Goal: Find specific page/section: Find specific page/section

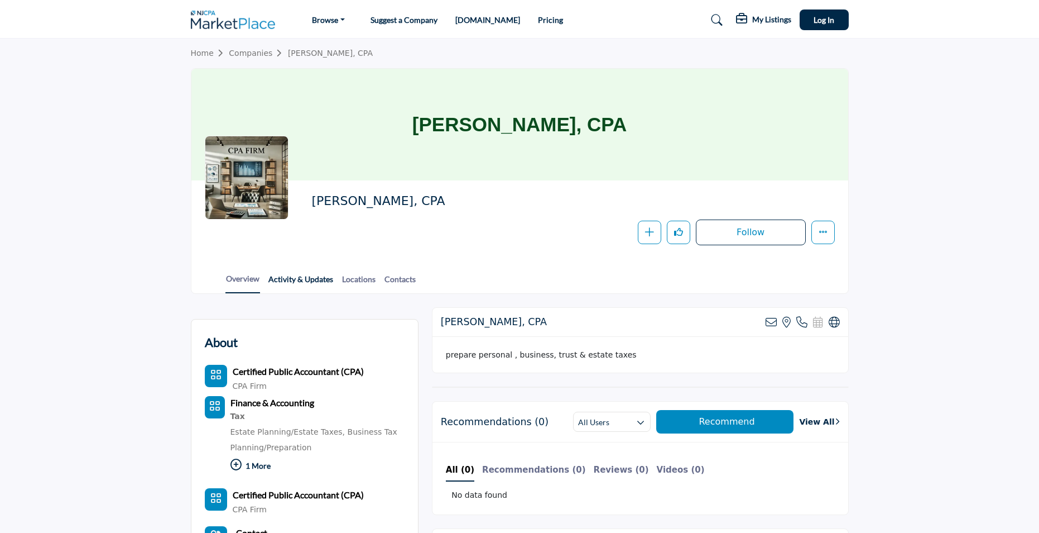
click at [305, 279] on link "Activity & Updates" at bounding box center [301, 283] width 66 height 20
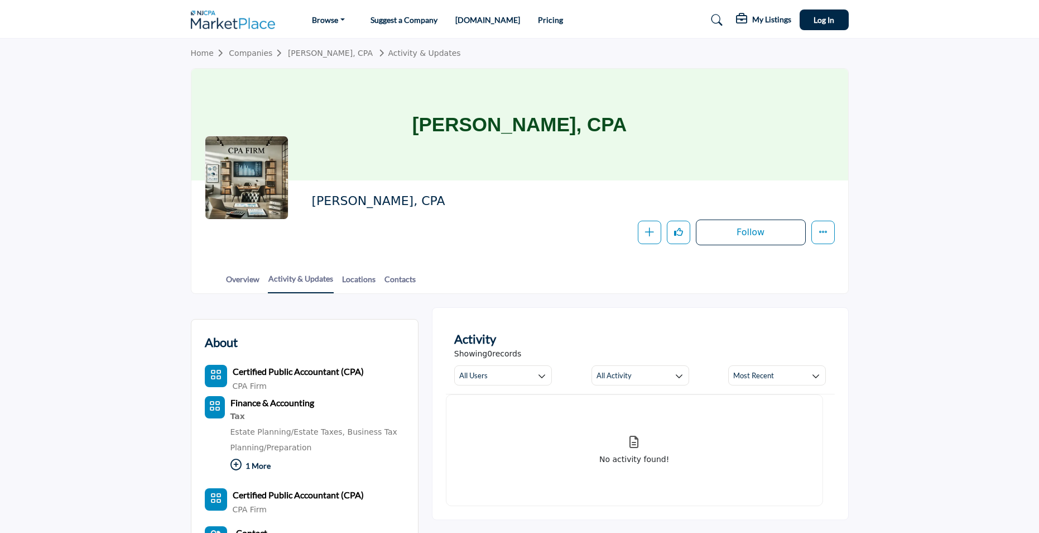
click at [355, 281] on link "Locations" at bounding box center [359, 283] width 35 height 20
